Goal: Transaction & Acquisition: Purchase product/service

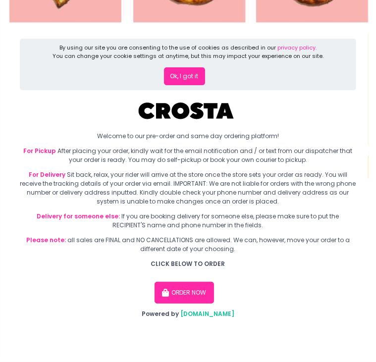
click at [196, 82] on button "Ok, I got it" at bounding box center [184, 76] width 41 height 18
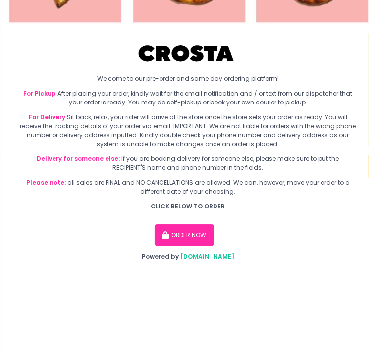
click at [184, 234] on button "ORDER NOW" at bounding box center [184, 235] width 59 height 22
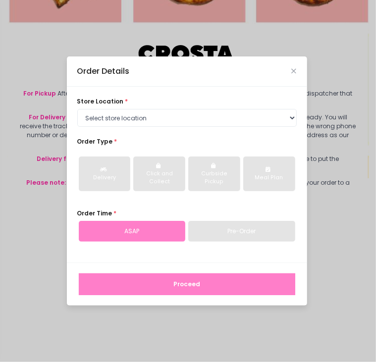
click at [221, 235] on div "Pre-Order" at bounding box center [241, 231] width 107 height 21
click at [137, 116] on select "Select store location [PERSON_NAME] Pizza - [PERSON_NAME] Pizza - [GEOGRAPHIC_D…" at bounding box center [186, 118] width 219 height 18
select select "5fabb2e53664a8677beaeb89"
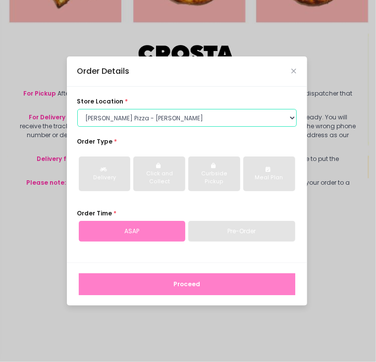
click at [77, 109] on select "Select store location [PERSON_NAME] Pizza - [PERSON_NAME] Pizza - [GEOGRAPHIC_D…" at bounding box center [186, 118] width 219 height 18
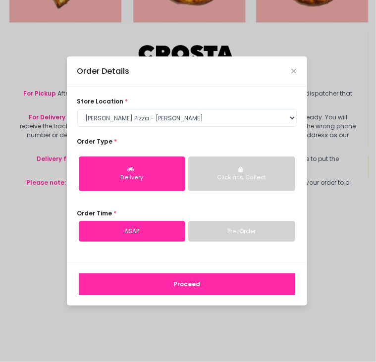
click at [242, 235] on link "Pre-Order" at bounding box center [241, 231] width 107 height 21
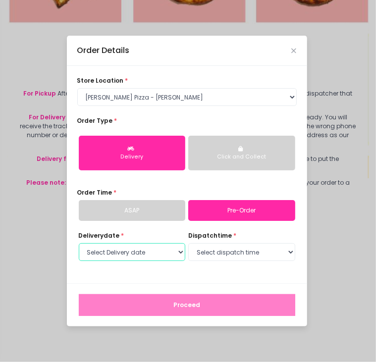
click at [162, 252] on select "Select Delivery date [DATE] [DATE] [DATE] [DATE] [DATE] [DATE]" at bounding box center [132, 252] width 107 height 18
select select "[DATE]"
click at [79, 243] on select "Select Delivery date [DATE] [DATE] [DATE] [DATE] [DATE] [DATE]" at bounding box center [132, 252] width 107 height 18
click at [253, 250] on select "Select dispatch time 12:00 PM - 12:30 PM 12:30 PM - 01:00 PM 01:00 PM - 01:30 P…" at bounding box center [241, 252] width 107 height 18
select select "12:00"
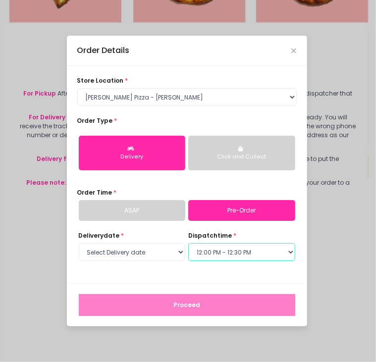
click at [188, 243] on select "Select dispatch time 12:00 PM - 12:30 PM 12:30 PM - 01:00 PM 01:00 PM - 01:30 P…" at bounding box center [241, 252] width 107 height 18
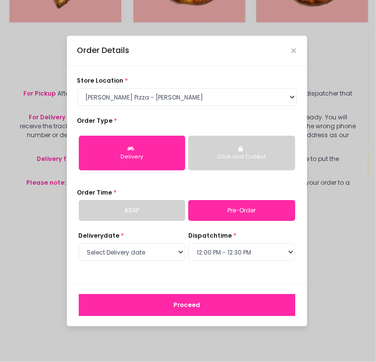
click at [153, 296] on button "Proceed" at bounding box center [187, 305] width 216 height 22
